Goal: Task Accomplishment & Management: Complete application form

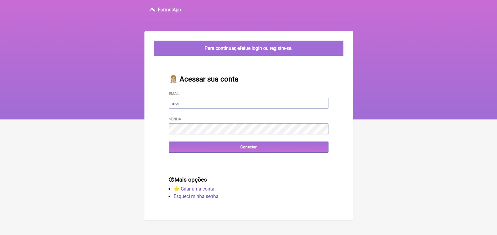
type input "[EMAIL_ADDRESS][DOMAIN_NAME]"
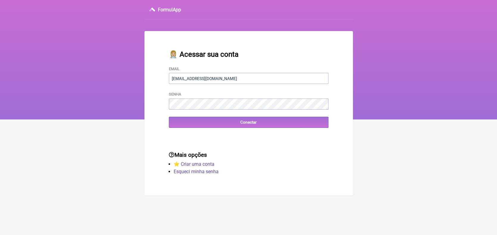
click at [224, 128] on input "Conectar" at bounding box center [249, 122] width 160 height 11
click at [255, 123] on input "Conectar" at bounding box center [249, 122] width 160 height 11
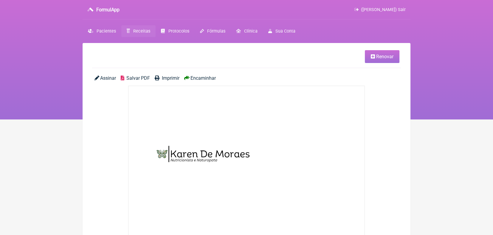
click at [141, 29] on span "Receitas" at bounding box center [141, 31] width 17 height 5
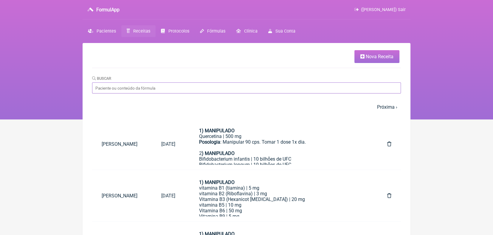
click at [249, 86] on input "Buscar" at bounding box center [246, 87] width 309 height 11
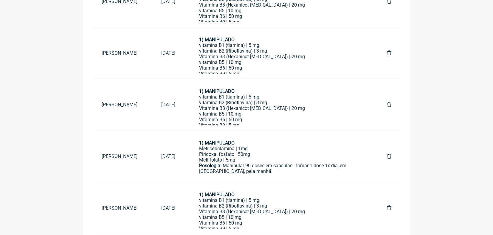
scroll to position [144, 0]
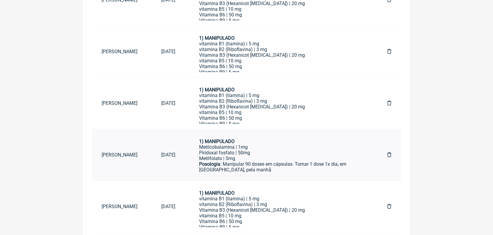
type input "joã"
click at [252, 153] on div "Piridoxal fosfato | 50mg" at bounding box center [281, 153] width 164 height 6
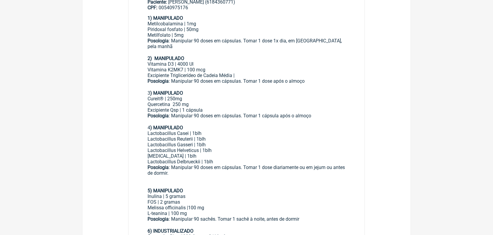
scroll to position [244, 0]
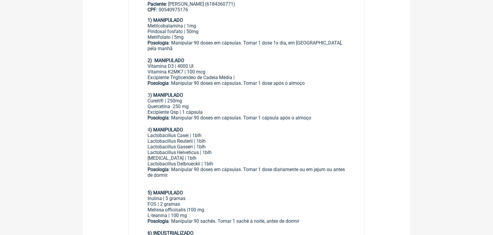
click at [143, 102] on main "Paciente: [PERSON_NAME] (6184360771) CPF: 00540975176 1) MANIPULADO Metilcobala…" at bounding box center [246, 125] width 236 height 266
click at [191, 100] on div "Cureit® | 250mg Quercetina 250 mg" at bounding box center [247, 103] width 198 height 11
click at [190, 103] on div "Cureit® | 250mg Quercetina 250 mg" at bounding box center [247, 103] width 198 height 11
drag, startPoint x: 188, startPoint y: 101, endPoint x: 147, endPoint y: 102, distance: 41.1
click at [148, 102] on div "Cureit® | 250mg Quercetina 250 mg" at bounding box center [247, 103] width 198 height 11
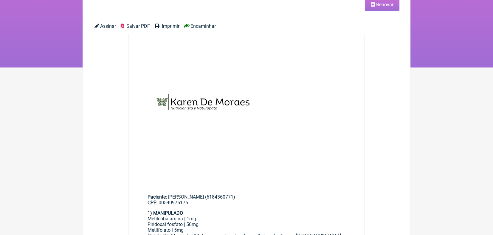
scroll to position [0, 0]
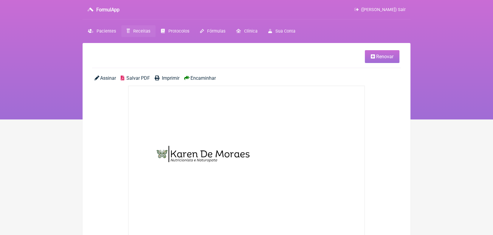
click at [384, 54] on span "Renovar" at bounding box center [384, 57] width 17 height 6
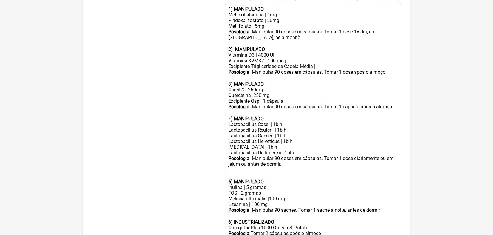
scroll to position [249, 0]
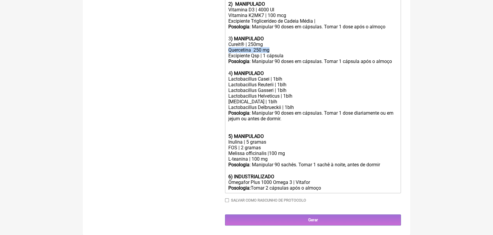
drag, startPoint x: 274, startPoint y: 47, endPoint x: 228, endPoint y: 48, distance: 46.5
click at [228, 48] on div "Cureit® | 250mg Quercetina 250 mg" at bounding box center [312, 46] width 169 height 11
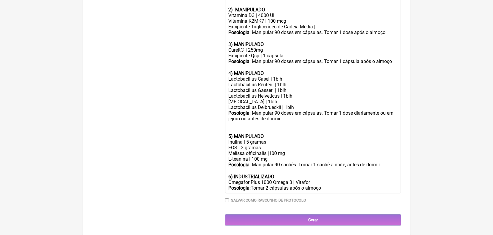
type trix-editor "<lor><ipsumd>7) SITAMETCON</adipis></eli><sed>Doeiusmodtempor | 5in</utl><etd>M…"
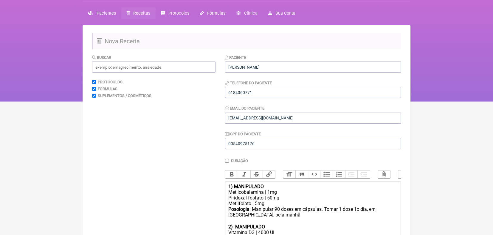
scroll to position [0, 0]
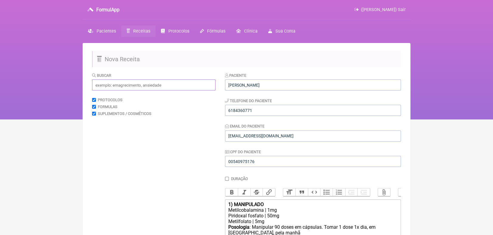
click at [152, 83] on input "text" at bounding box center [153, 84] width 123 height 11
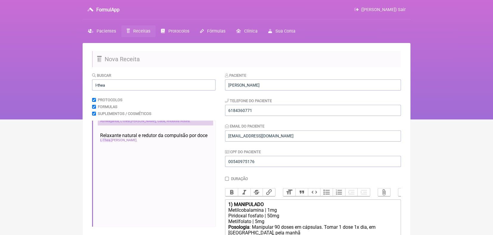
click at [130, 123] on span "L-thea" at bounding box center [125, 121] width 10 height 4
click at [129, 84] on input "l-thea" at bounding box center [153, 84] width 123 height 11
type input "l"
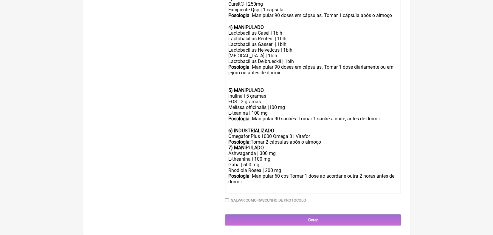
scroll to position [295, 0]
type input "betaglucana"
drag, startPoint x: 227, startPoint y: 157, endPoint x: 262, endPoint y: 162, distance: 35.0
click at [262, 162] on trix-editor "1) MANIPULADO Metilcobalamina | 1mg Piridoxal fosfato | 50mg Metilfolato | 5mg …" at bounding box center [313, 56] width 176 height 274
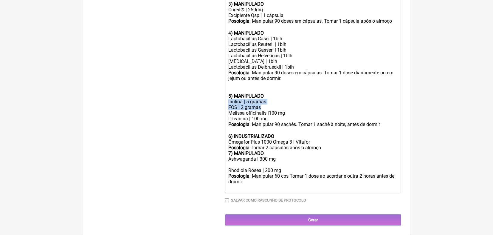
drag, startPoint x: 228, startPoint y: 100, endPoint x: 261, endPoint y: 106, distance: 34.1
click at [261, 106] on trix-editor "1) MANIPULADO Metilcobalamina | 1mg Piridoxal fosfato | 50mg Metilfolato | 5mg …" at bounding box center [313, 58] width 176 height 269
click at [232, 106] on div "FOS | 2 gramas Melissa officinalis |100 mg L-teanina | 100 mg" at bounding box center [312, 112] width 169 height 17
drag, startPoint x: 229, startPoint y: 106, endPoint x: 262, endPoint y: 107, distance: 32.5
click at [262, 107] on div "FOS | 2 gramas Melissa officinalis |100 mg L-teanina | 100 mg" at bounding box center [312, 112] width 169 height 17
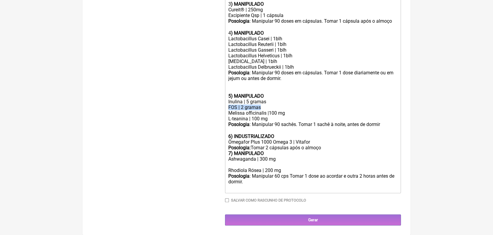
paste trix-editor "L-theanina | 100 mg</div><div>Gaba | 500 mg</div><div>"
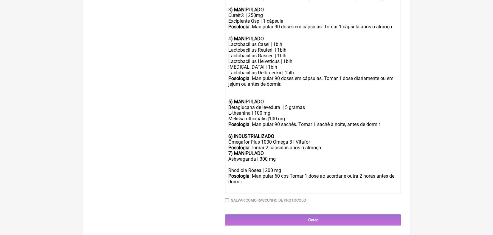
paste trix-editor "Saccharomyces cerevisiae"
type trix-editor "<lor><ipsumd>7) SITAMETCON</adipis></eli><sed>Doeiusmodtempor | 5in</utl><etd>M…"
